Goal: Check status: Check status

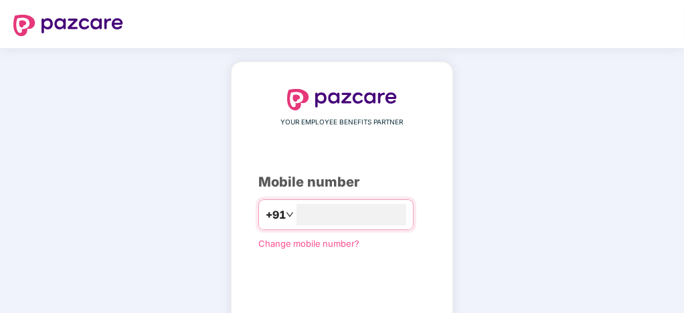
type input "**********"
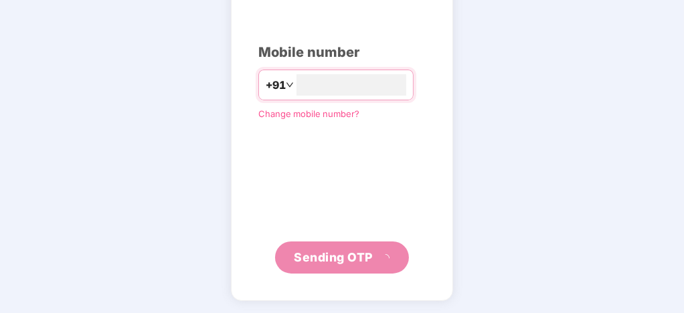
scroll to position [123, 0]
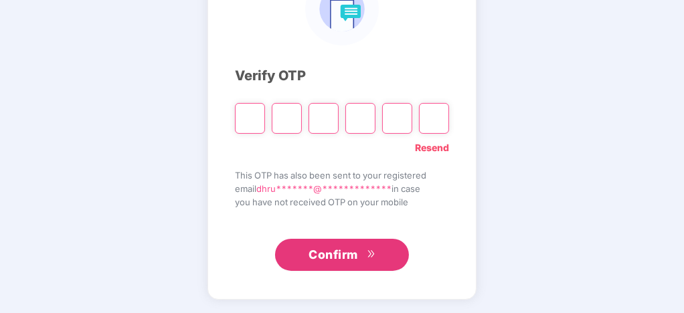
type input "*"
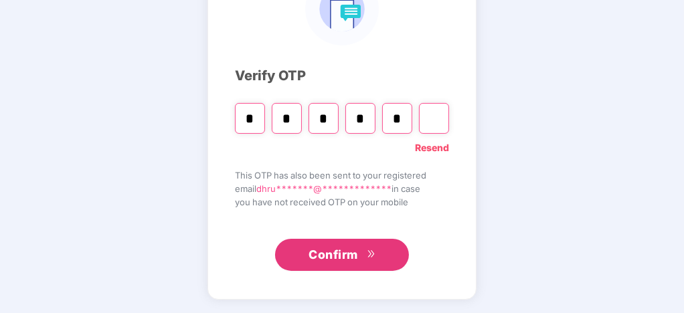
type input "*"
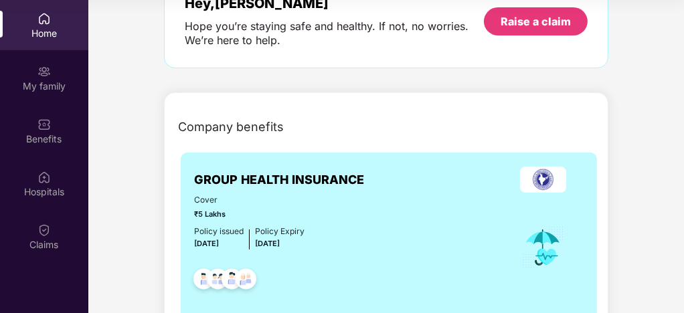
scroll to position [178, 0]
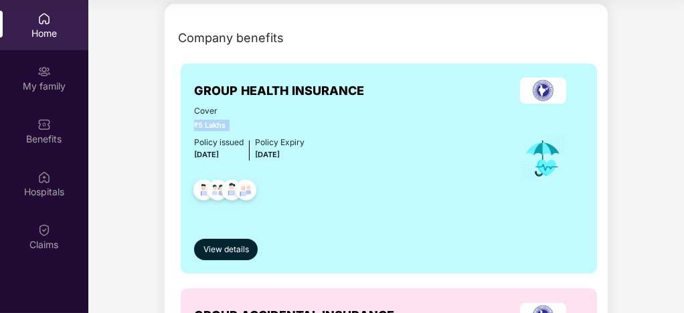
drag, startPoint x: 229, startPoint y: 124, endPoint x: 178, endPoint y: 126, distance: 51.6
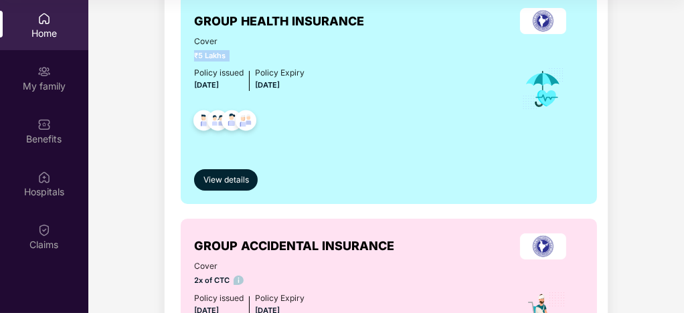
scroll to position [268, 0]
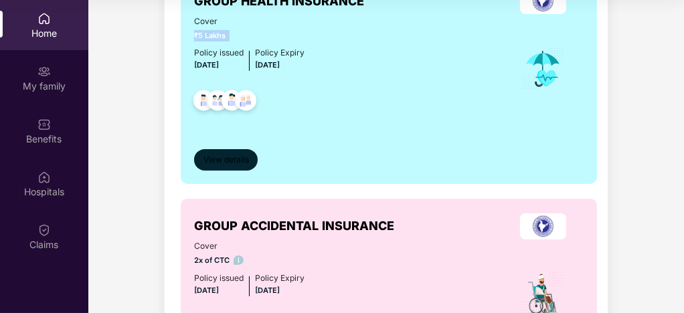
click at [214, 153] on button "View details" at bounding box center [226, 159] width 64 height 21
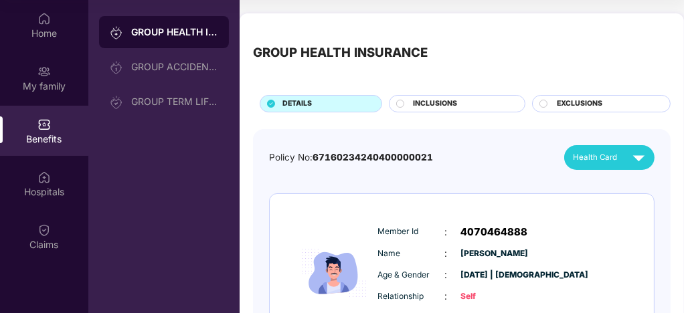
click at [417, 102] on span "INCLUSIONS" at bounding box center [435, 103] width 44 height 11
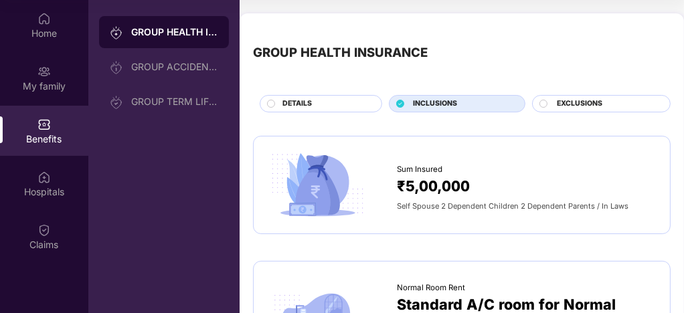
scroll to position [89, 0]
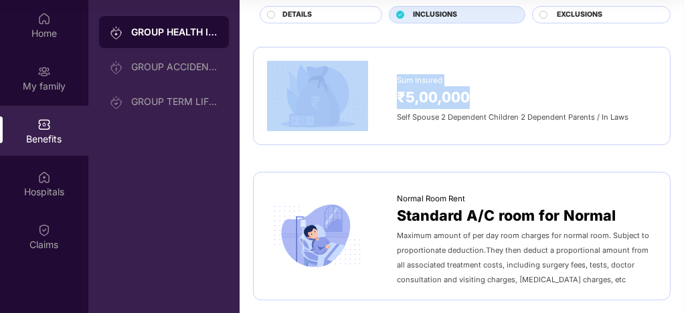
drag, startPoint x: 474, startPoint y: 93, endPoint x: 391, endPoint y: 97, distance: 83.1
click at [391, 97] on div "Sum Insured ₹5,00,000 Self Spouse 2 Dependent Children 2 Dependent Parents / In…" at bounding box center [461, 96] width 389 height 70
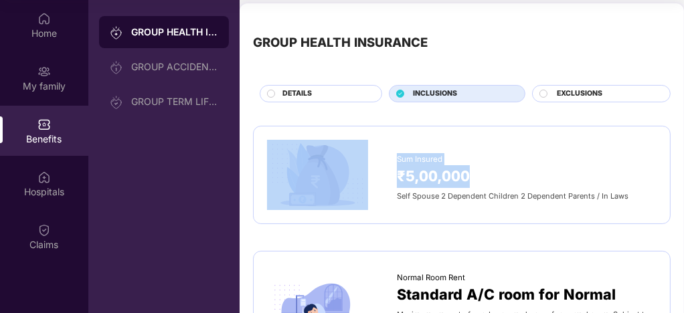
scroll to position [0, 0]
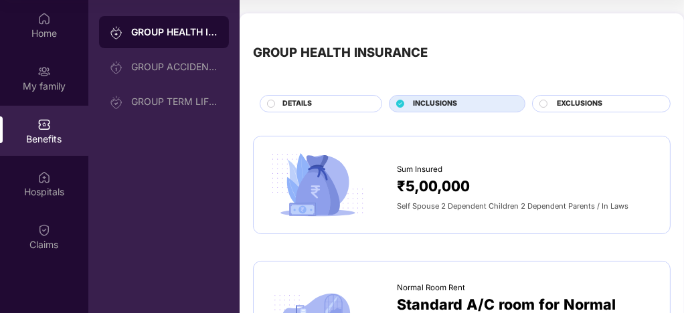
click at [572, 103] on span "EXCLUSIONS" at bounding box center [579, 103] width 45 height 11
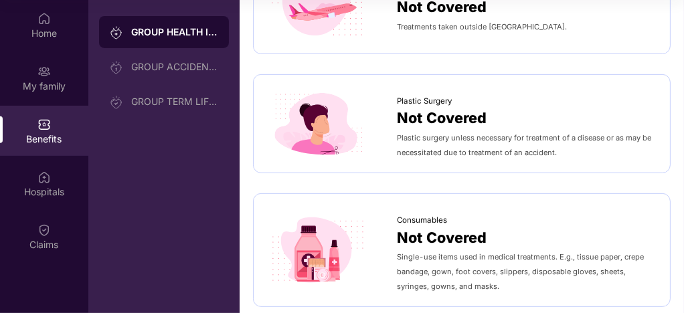
scroll to position [624, 0]
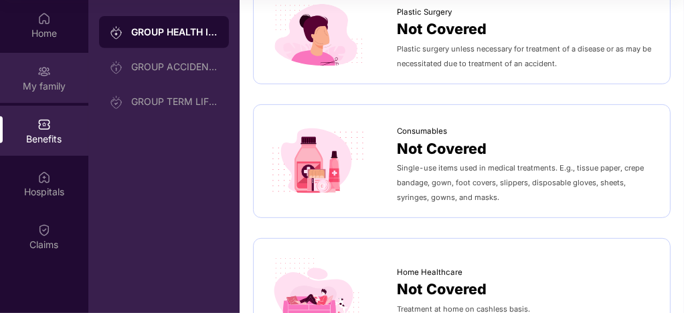
click at [59, 89] on div "My family" at bounding box center [44, 86] width 88 height 13
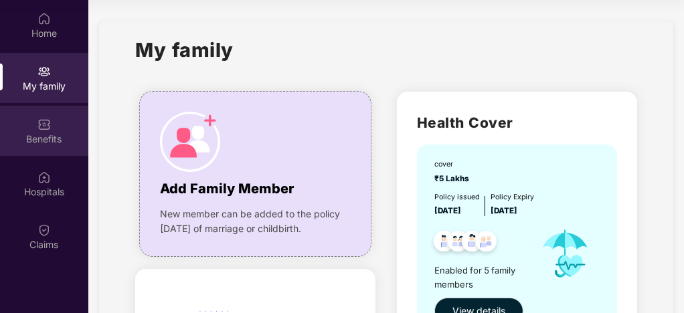
click at [40, 149] on div "Benefits" at bounding box center [44, 131] width 88 height 50
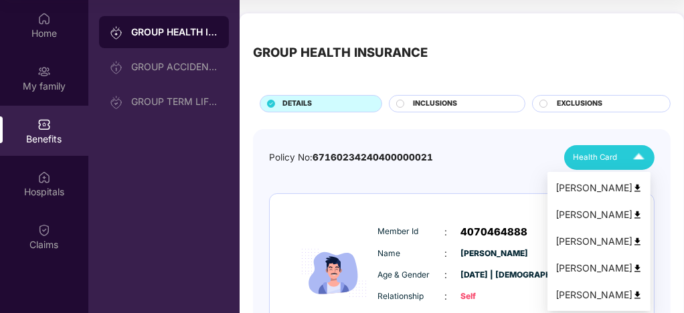
click at [616, 157] on div "Health Card" at bounding box center [612, 157] width 78 height 23
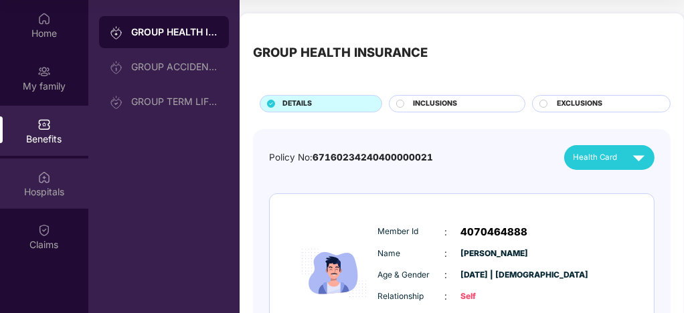
click at [45, 183] on img at bounding box center [43, 177] width 13 height 13
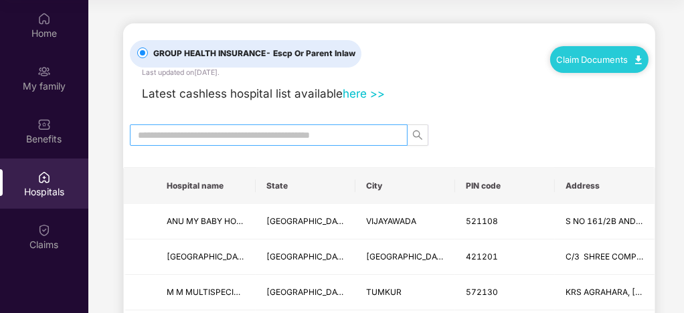
click at [250, 140] on input "text" at bounding box center [263, 135] width 251 height 15
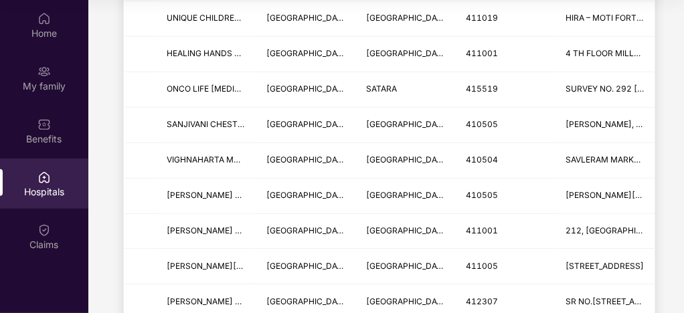
scroll to position [713, 0]
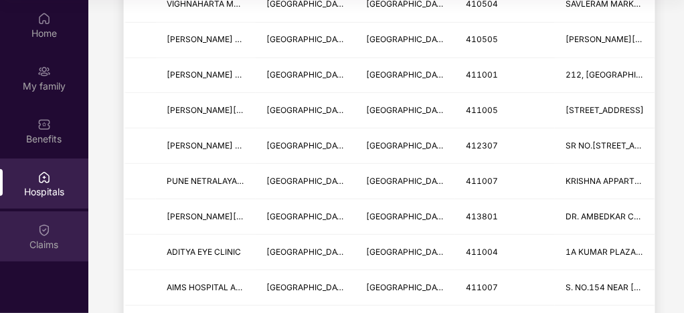
type input "****"
click at [40, 239] on div "Claims" at bounding box center [44, 244] width 88 height 13
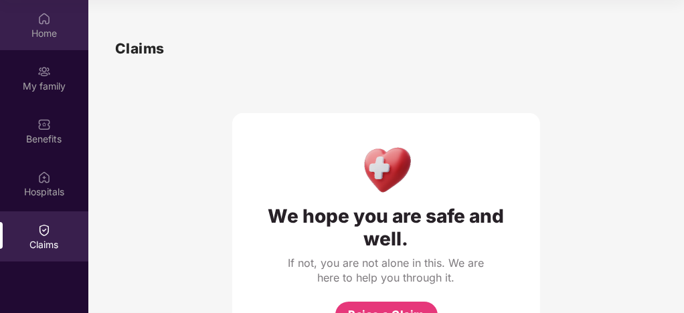
click at [54, 40] on div "Home" at bounding box center [44, 25] width 88 height 50
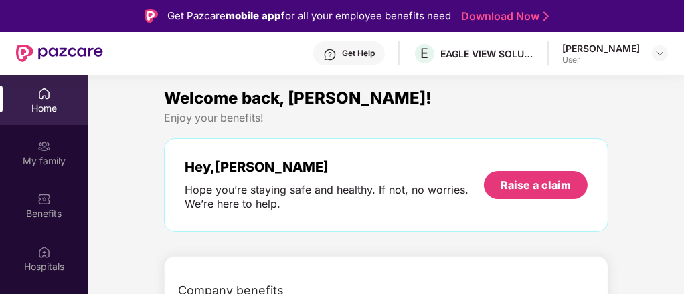
drag, startPoint x: 159, startPoint y: 0, endPoint x: 645, endPoint y: 151, distance: 509.1
